Goal: Information Seeking & Learning: Check status

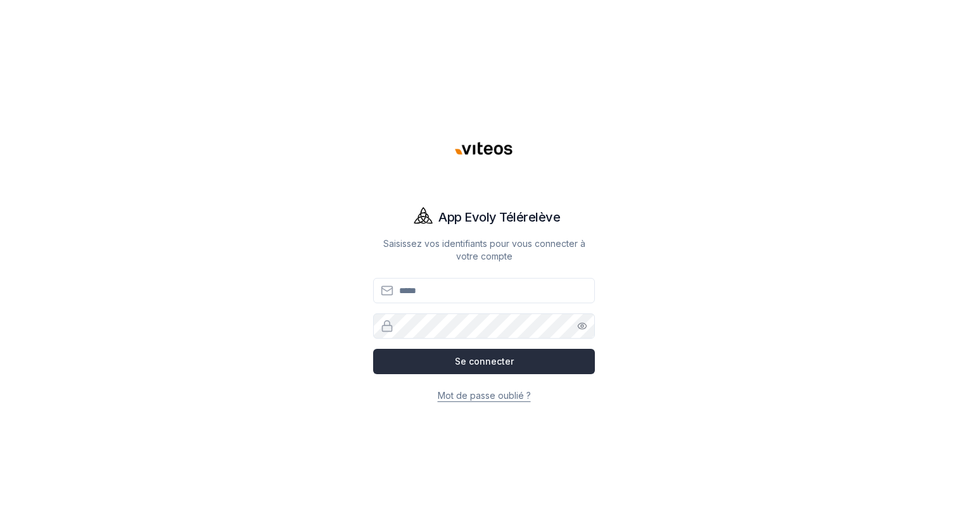
type input "**********"
click at [480, 358] on button "Se connecter" at bounding box center [484, 361] width 222 height 25
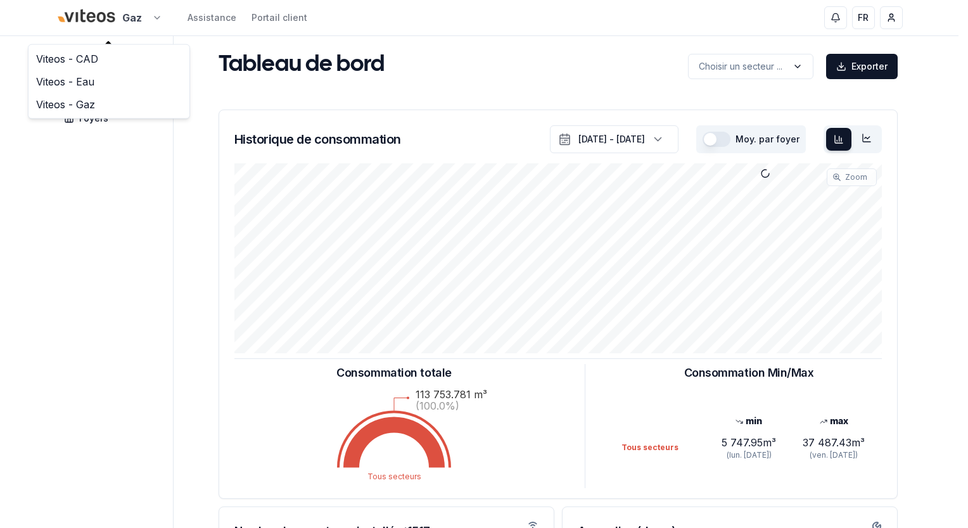
click at [157, 16] on html "Gaz Assistance Portail client FR [PERSON_NAME] Tableau de bord Carte Foyers Tab…" at bounding box center [484, 392] width 968 height 785
click at [93, 80] on link "Viteos - Eau" at bounding box center [109, 81] width 156 height 23
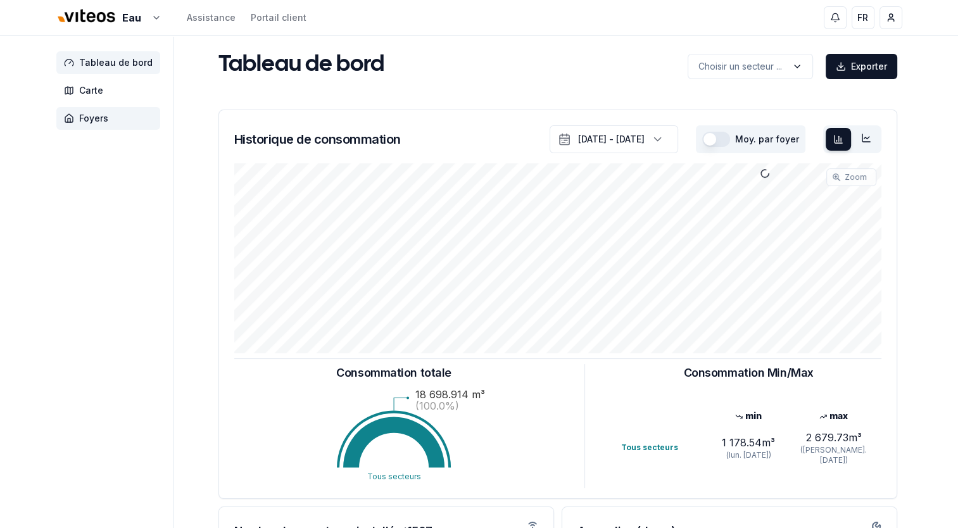
click at [101, 118] on span "Foyers" at bounding box center [93, 118] width 29 height 13
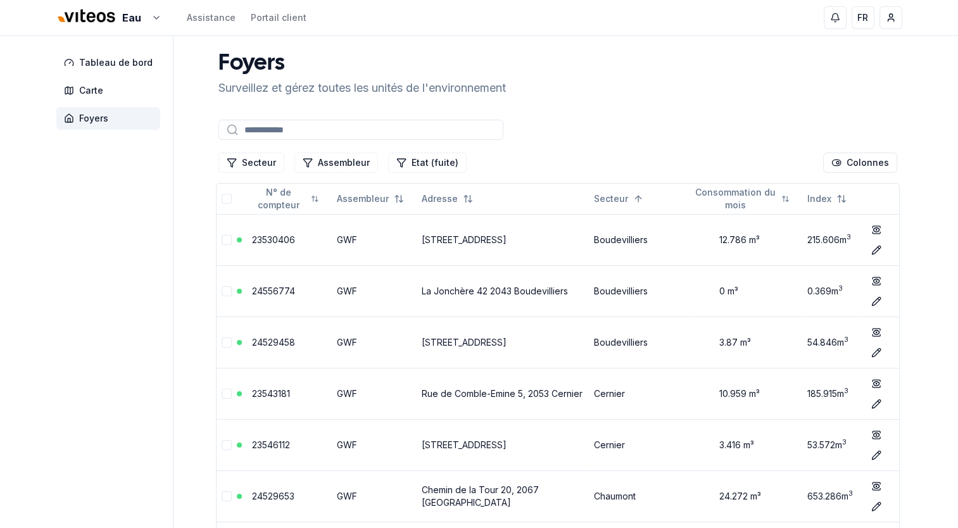
click at [246, 130] on input at bounding box center [361, 130] width 285 height 20
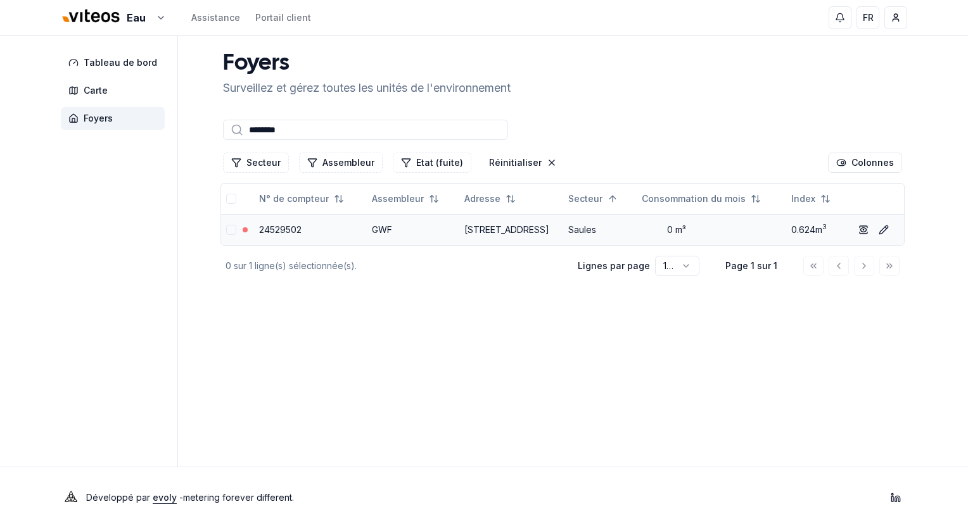
type input "********"
click at [272, 232] on link "24529502" at bounding box center [280, 229] width 42 height 11
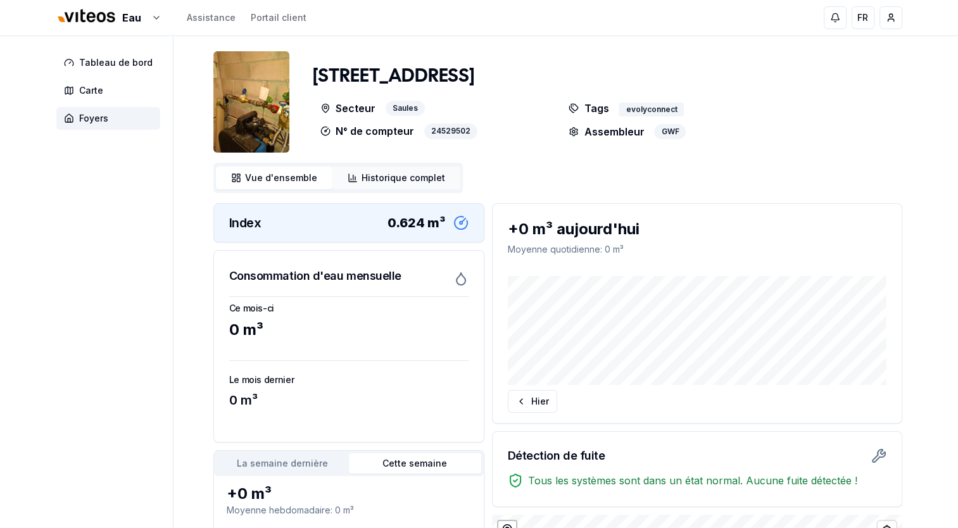
click at [390, 179] on span "Historique complet" at bounding box center [404, 178] width 84 height 13
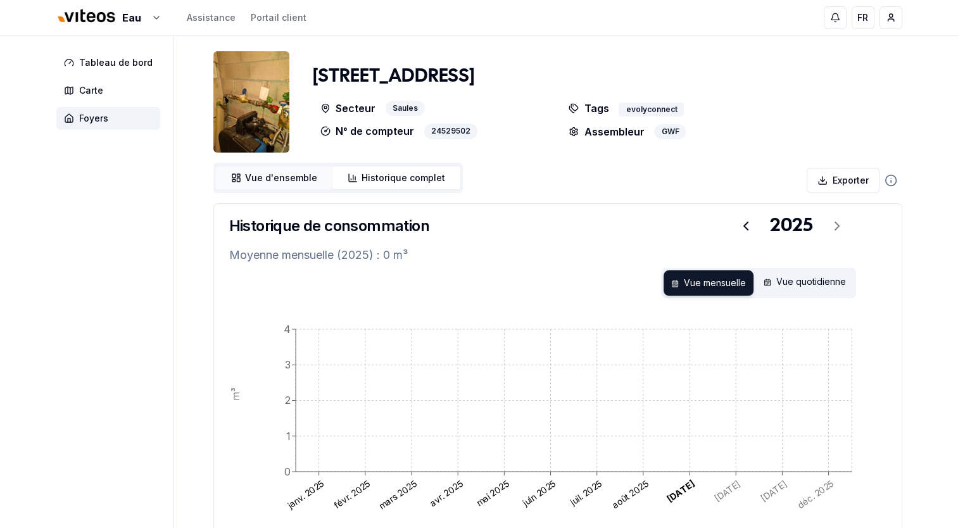
click at [281, 178] on span "Vue d'ensemble" at bounding box center [281, 178] width 72 height 13
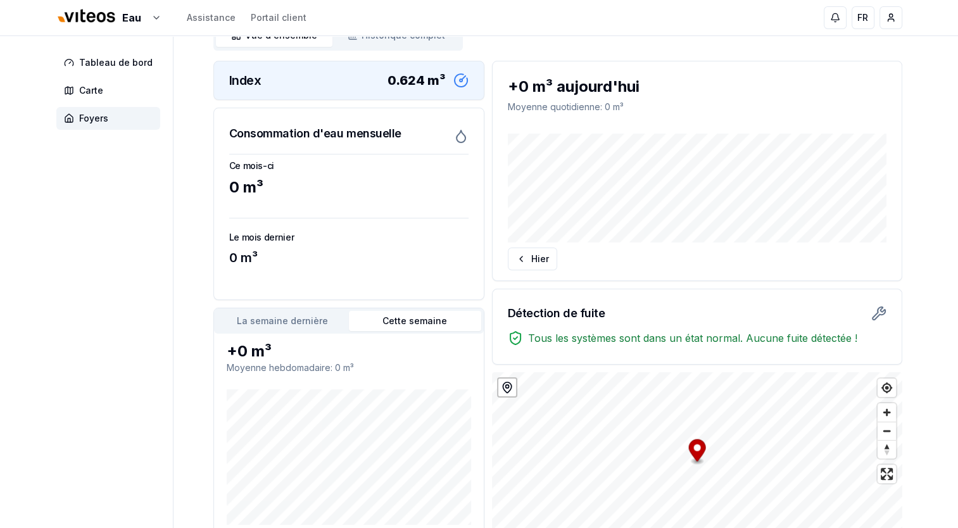
scroll to position [239, 0]
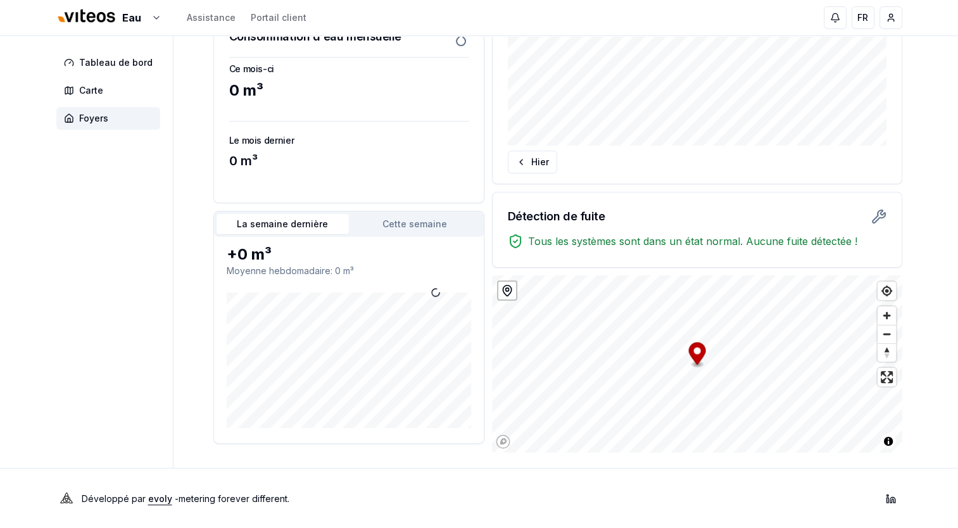
click at [296, 224] on button "La semaine dernière" at bounding box center [283, 224] width 132 height 20
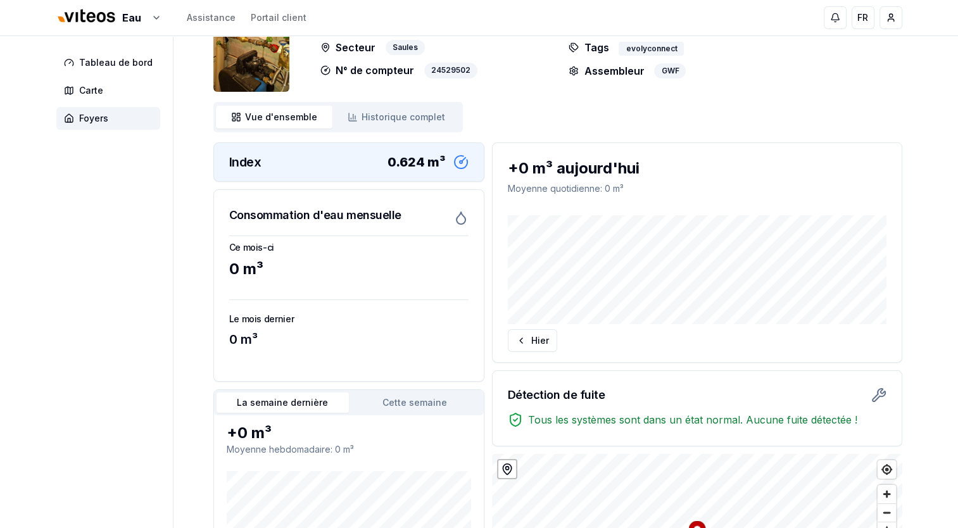
scroll to position [0, 0]
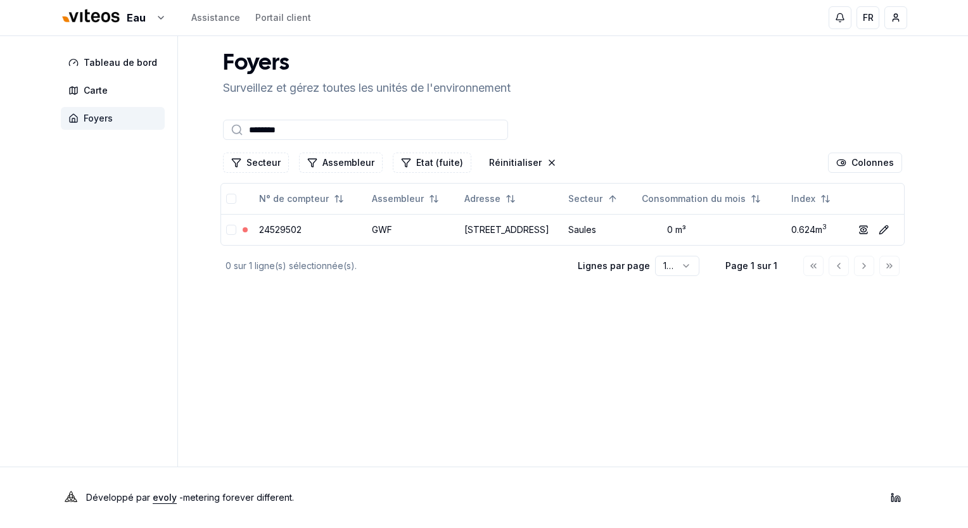
drag, startPoint x: 294, startPoint y: 129, endPoint x: 134, endPoint y: 125, distance: 159.7
click at [134, 125] on div "Tableau de bord Carte Foyers Foyers Surveillez et gérez toutes les unités de l'…" at bounding box center [484, 251] width 887 height 431
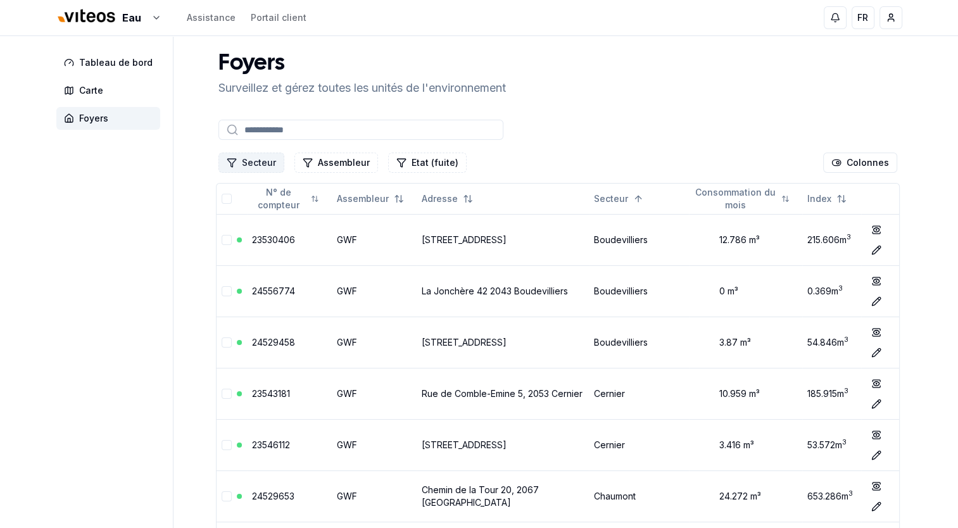
click at [255, 160] on button "Secteur" at bounding box center [252, 163] width 66 height 20
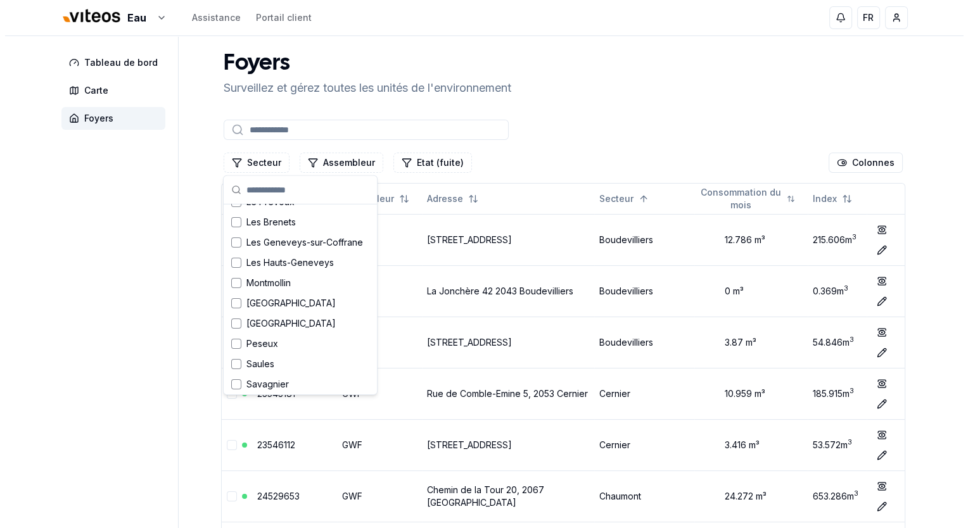
scroll to position [443, 0]
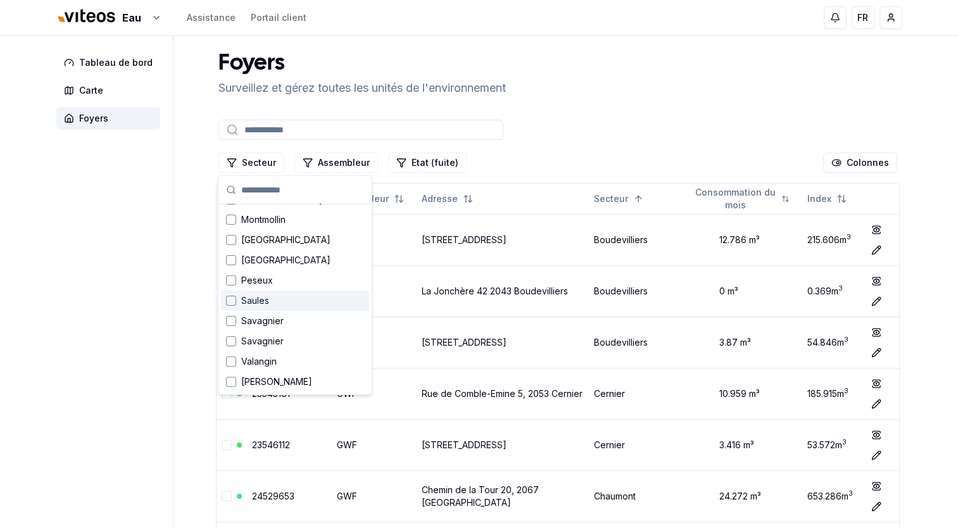
click at [231, 299] on div "Suggestions" at bounding box center [231, 301] width 10 height 10
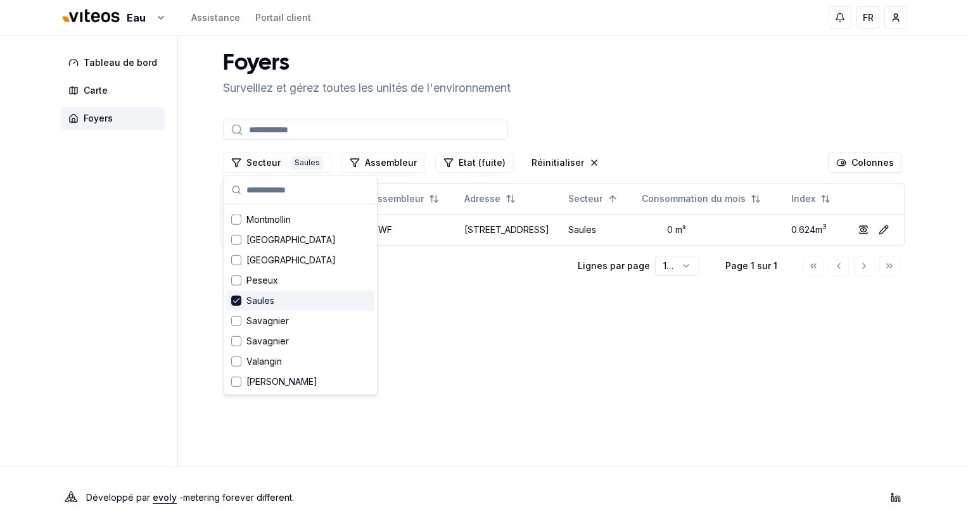
click at [517, 381] on main "Foyers Surveillez et gérez toutes les unités de l'environnement Secteur 1 Saule…" at bounding box center [562, 251] width 689 height 431
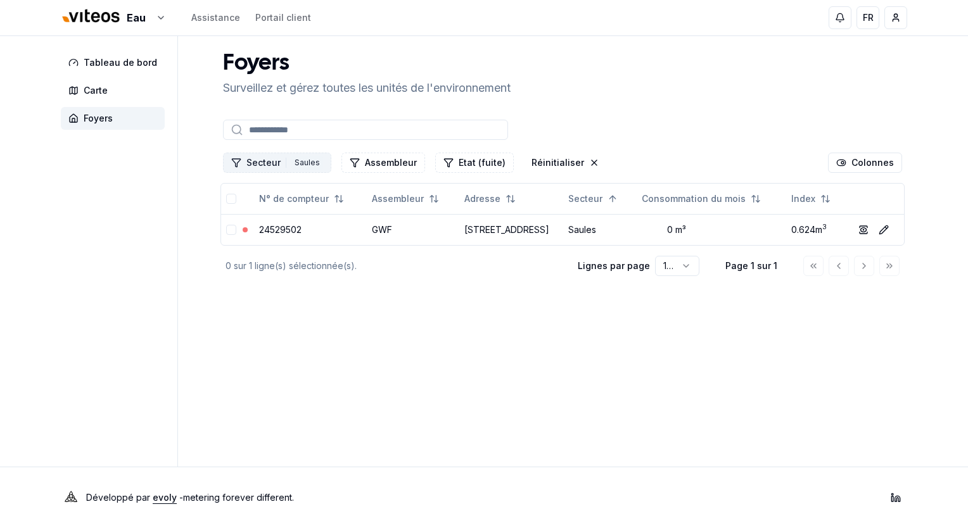
click at [308, 163] on div "Saules" at bounding box center [307, 163] width 32 height 14
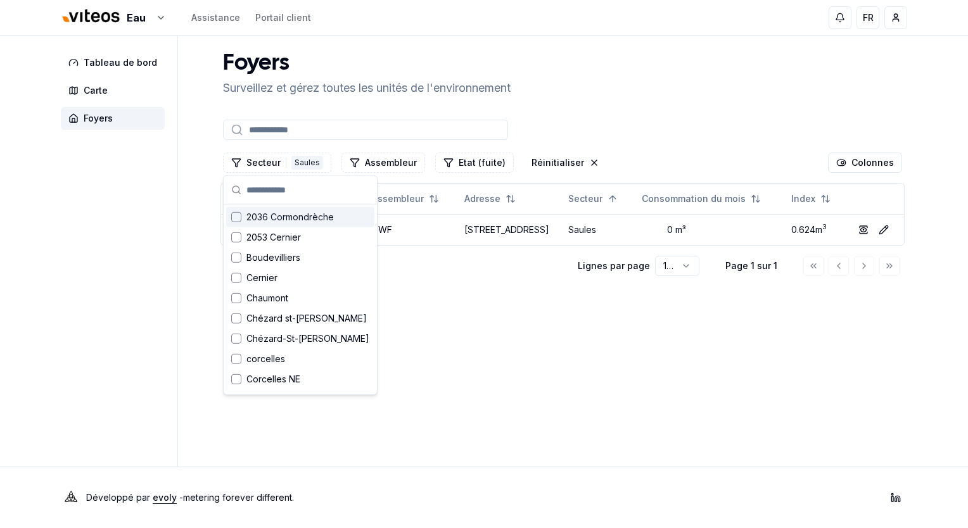
click at [240, 217] on div "Suggestions" at bounding box center [236, 217] width 10 height 10
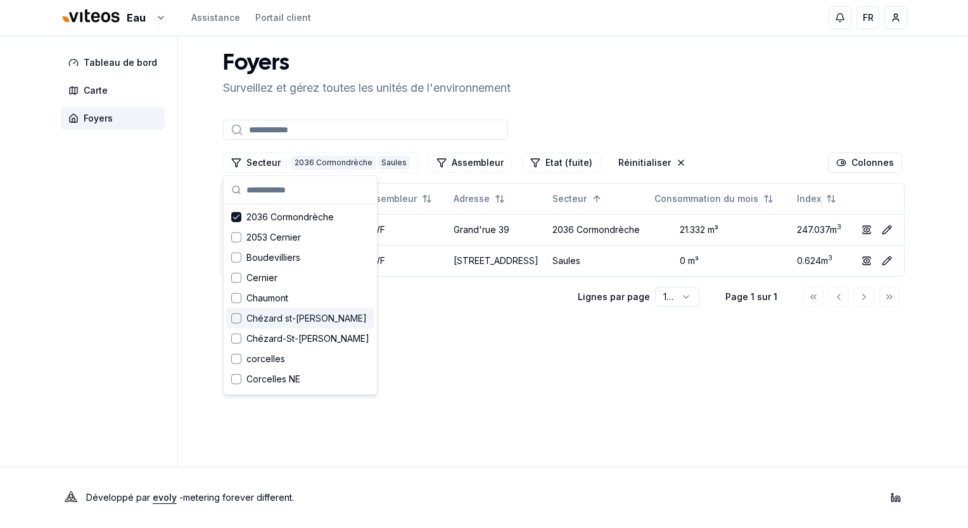
click at [544, 404] on main "Foyers Surveillez et gérez toutes les unités de l'environnement Secteur 2 2036 …" at bounding box center [562, 251] width 689 height 431
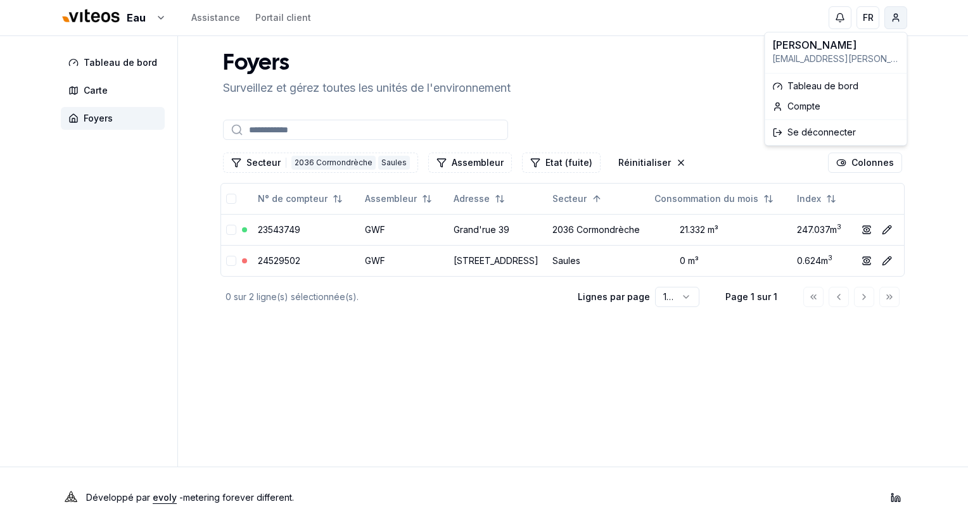
click at [892, 22] on html "Eau Assistance Portail client FR [PERSON_NAME] Tableau de bord Carte Foyers Foy…" at bounding box center [484, 264] width 968 height 528
click at [804, 139] on div "Se déconnecter" at bounding box center [835, 132] width 137 height 20
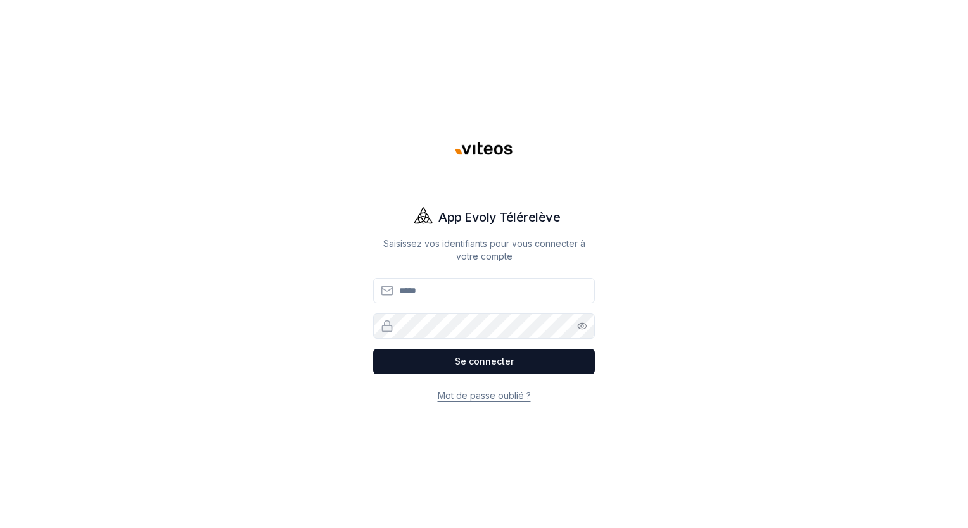
type input "**********"
click at [225, 269] on div "**********" at bounding box center [484, 264] width 887 height 528
click at [728, 179] on div "**********" at bounding box center [484, 264] width 887 height 528
